Goal: Information Seeking & Learning: Learn about a topic

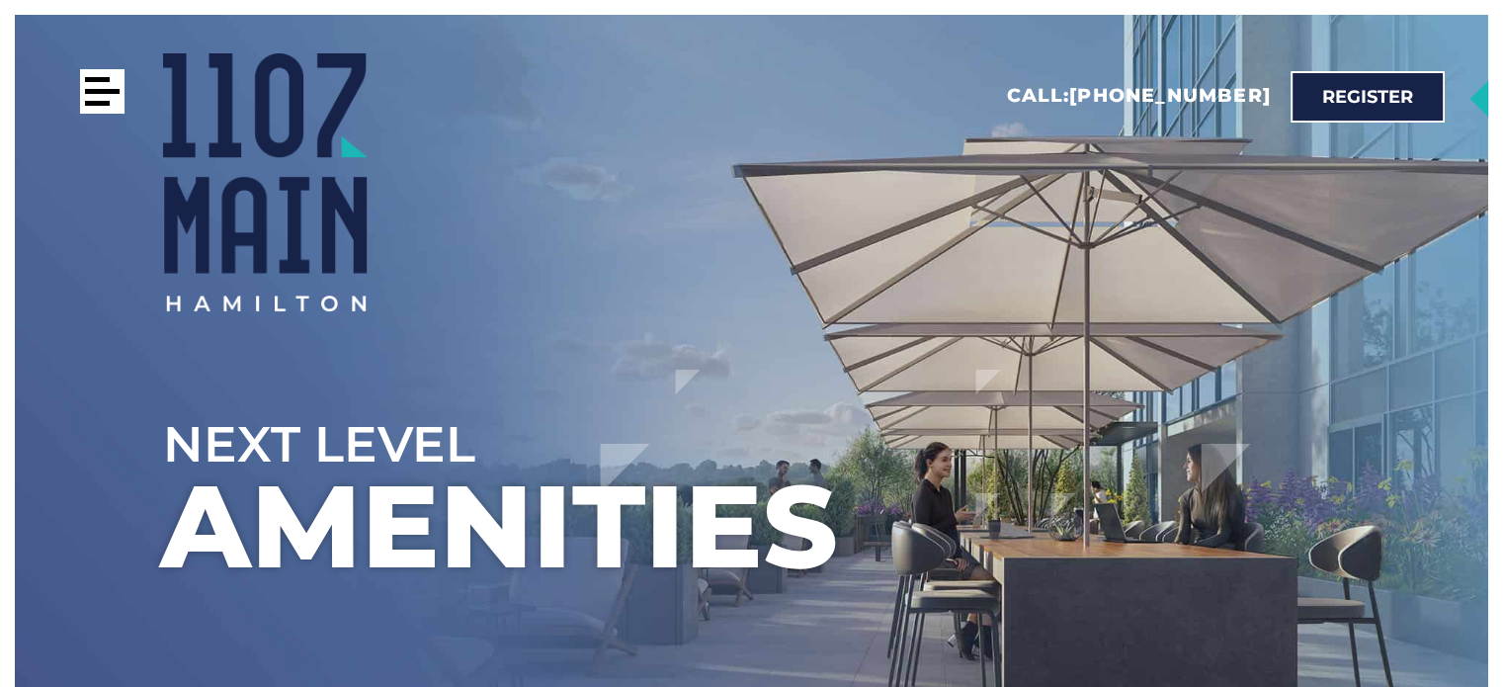
click at [100, 94] on div at bounding box center [102, 91] width 44 height 44
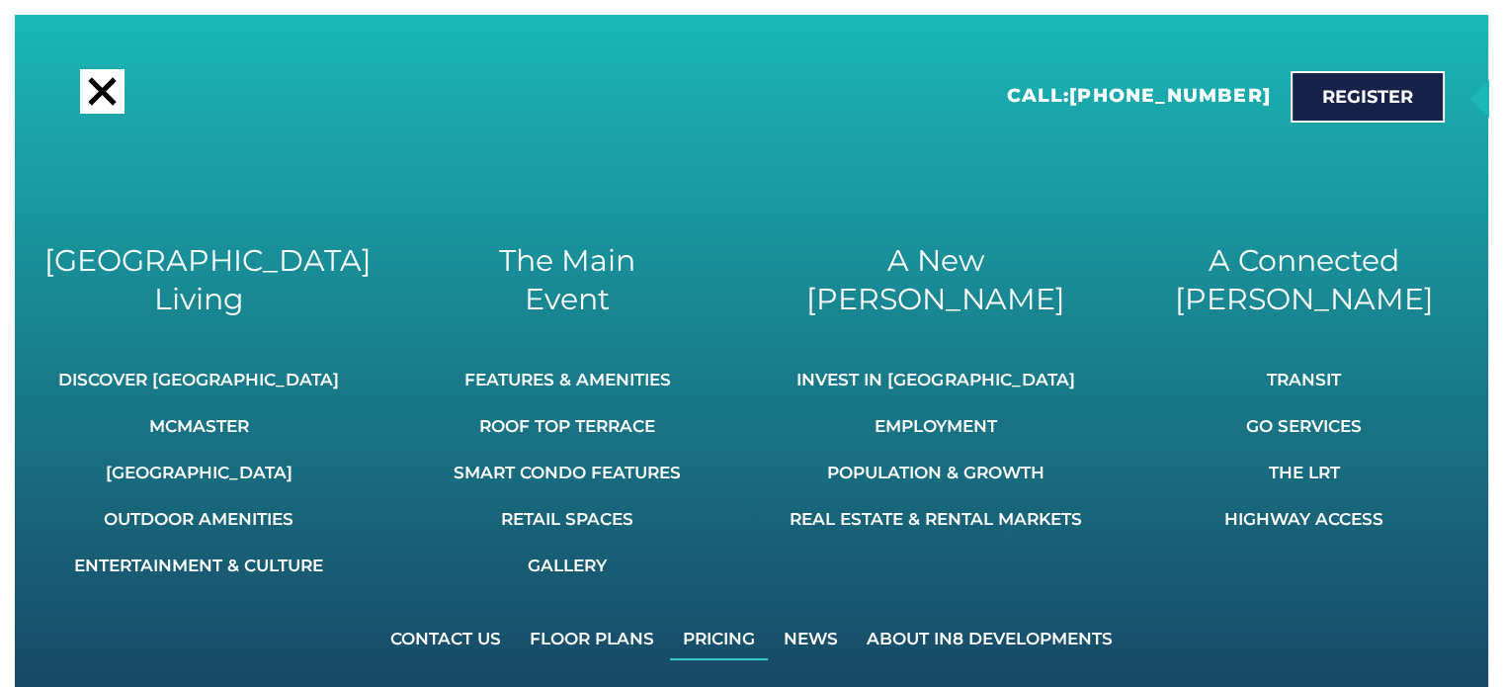
click at [727, 643] on link "Pricing" at bounding box center [719, 638] width 98 height 43
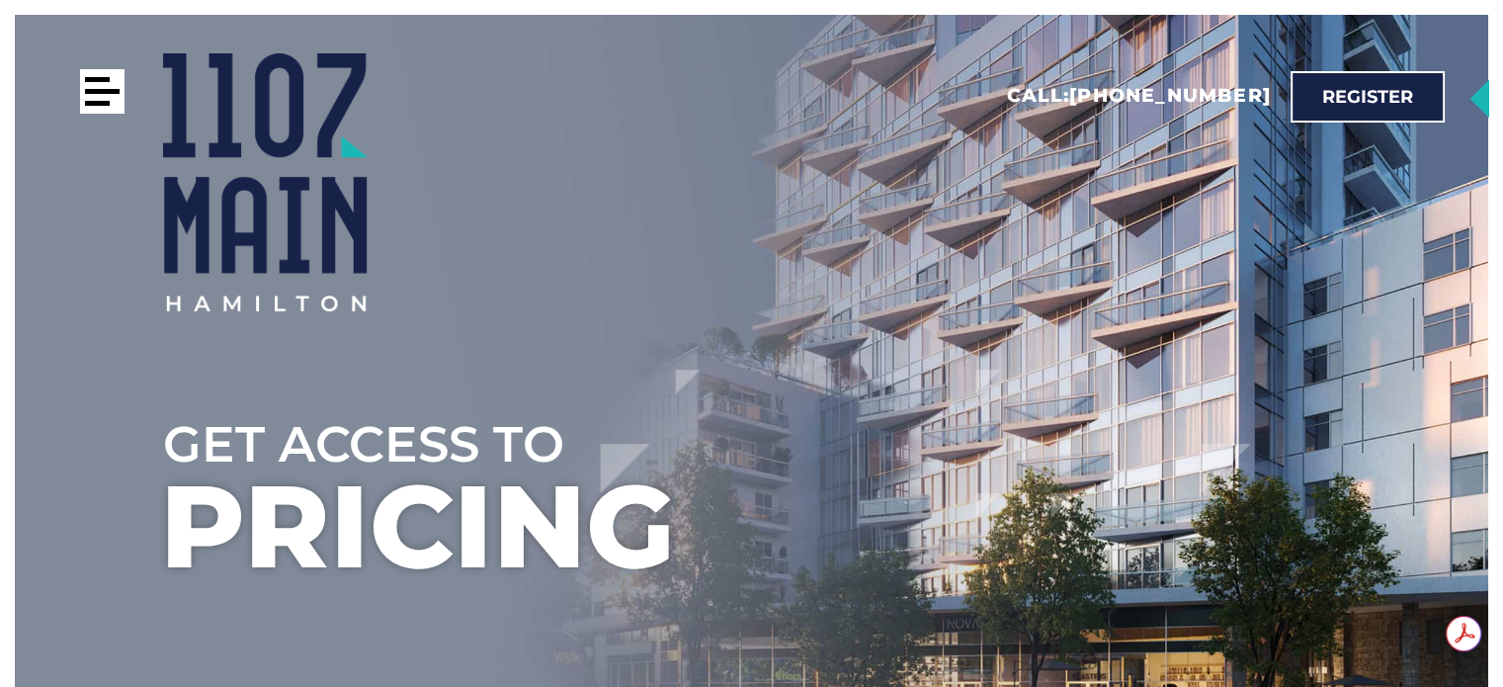
click at [116, 86] on div at bounding box center [102, 91] width 44 height 44
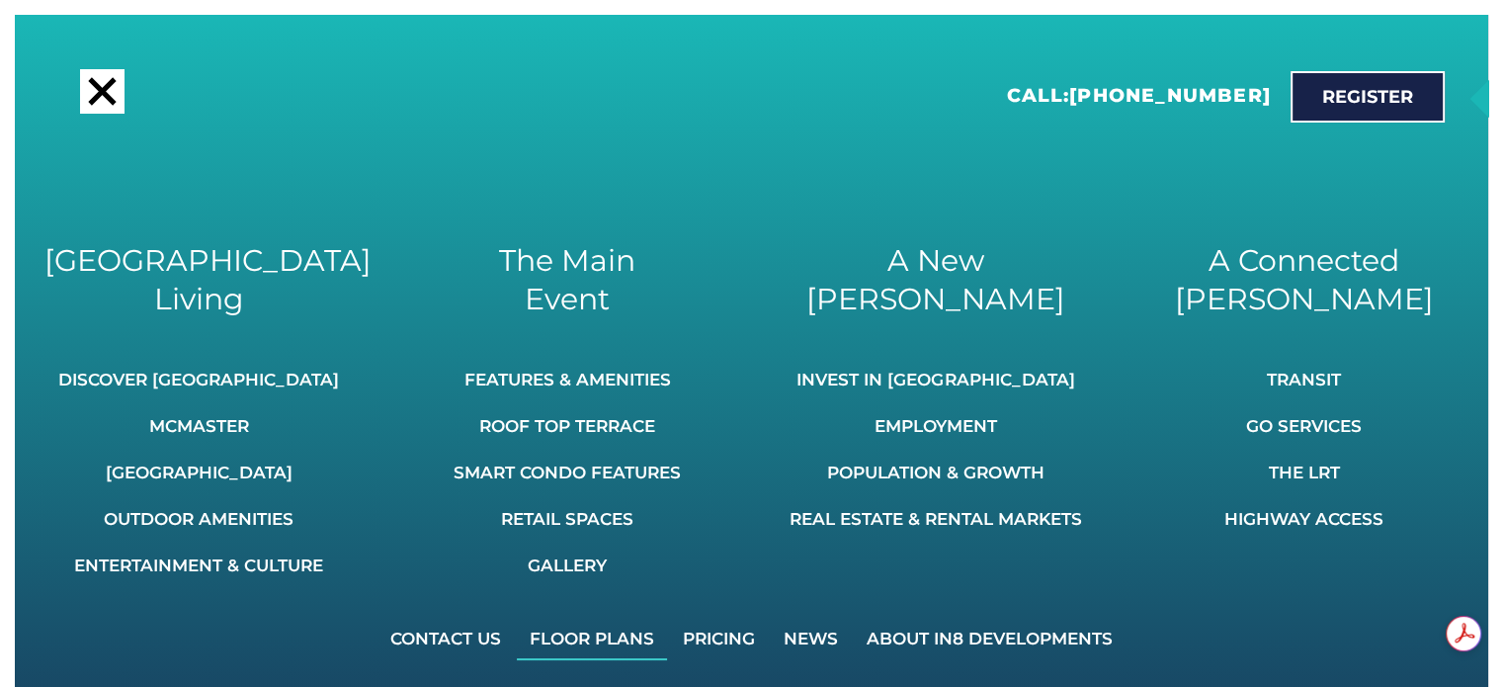
click at [586, 631] on link "Floor Plans" at bounding box center [592, 638] width 150 height 43
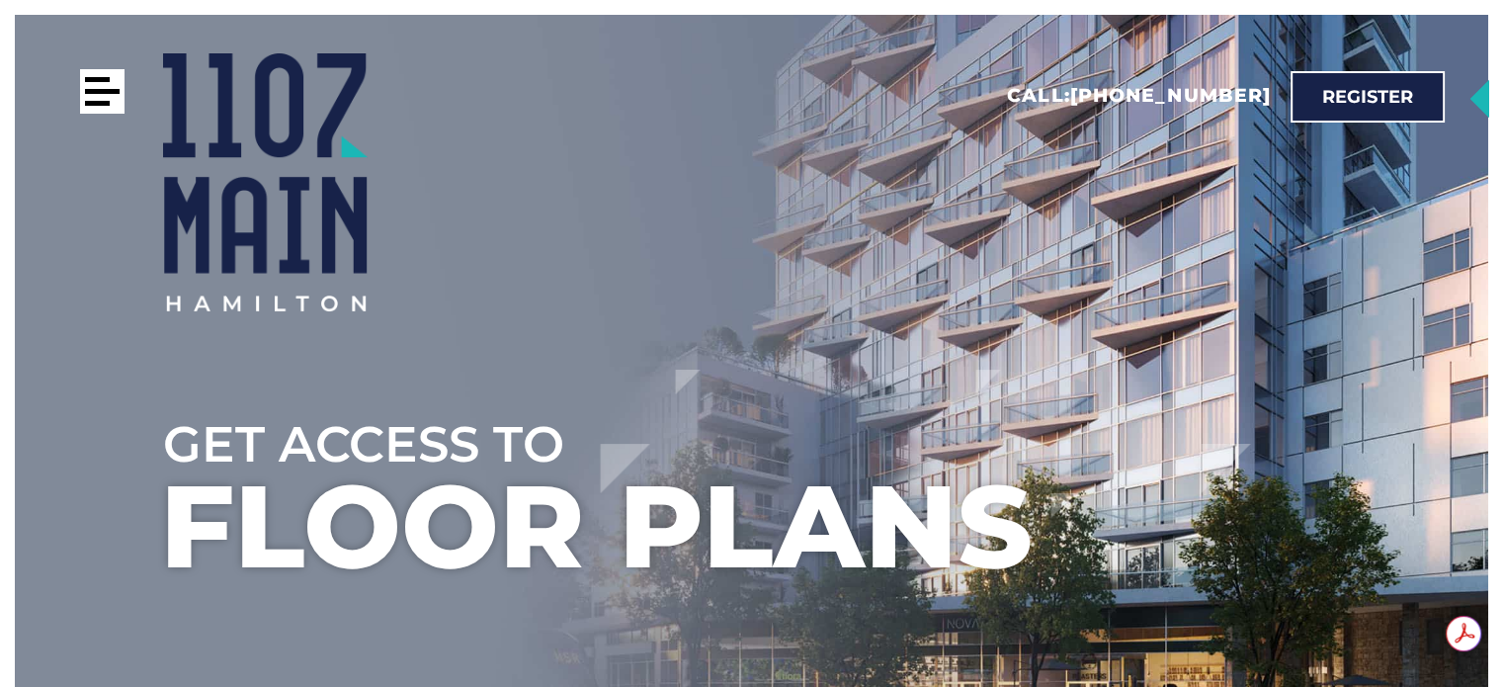
click at [98, 78] on div at bounding box center [97, 79] width 25 height 5
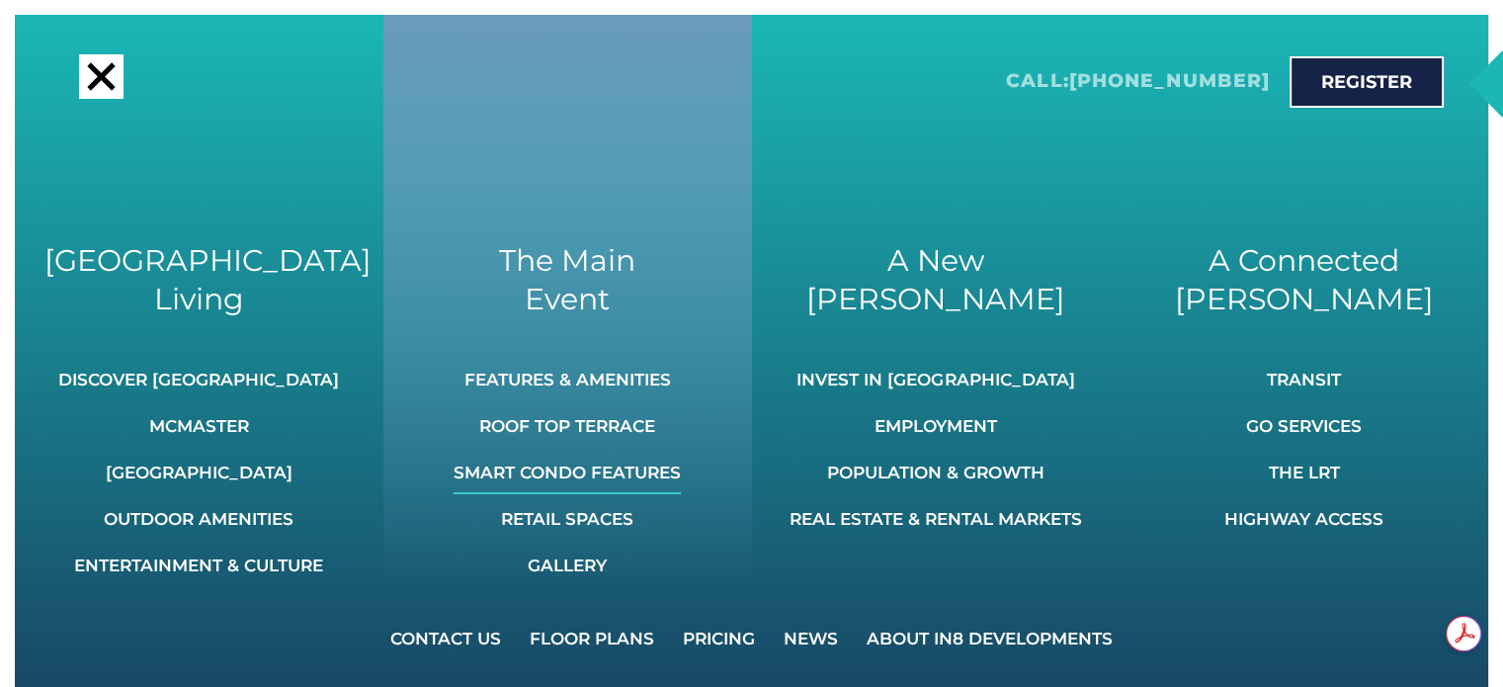
scroll to position [99, 0]
click at [598, 469] on link "Smart Condo Features" at bounding box center [567, 472] width 227 height 43
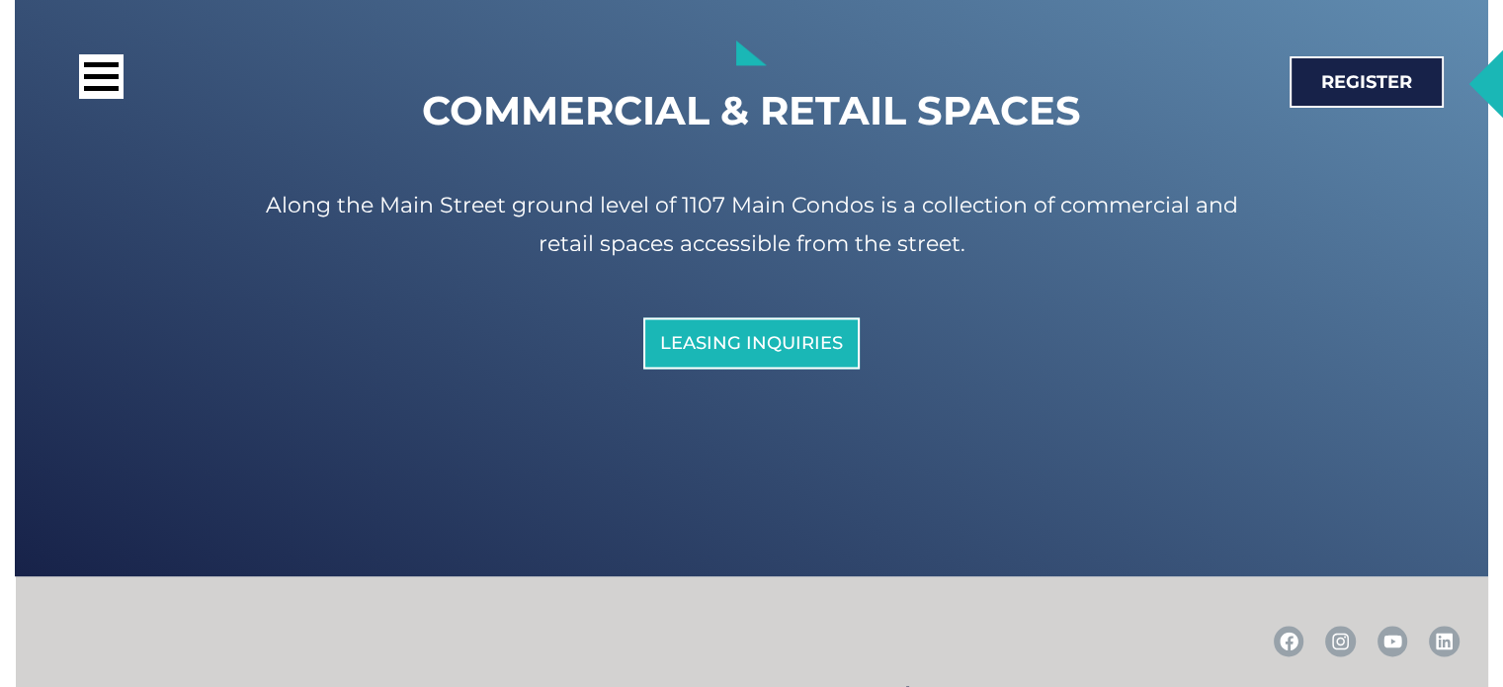
scroll to position [10829, 0]
